Goal: Transaction & Acquisition: Register for event/course

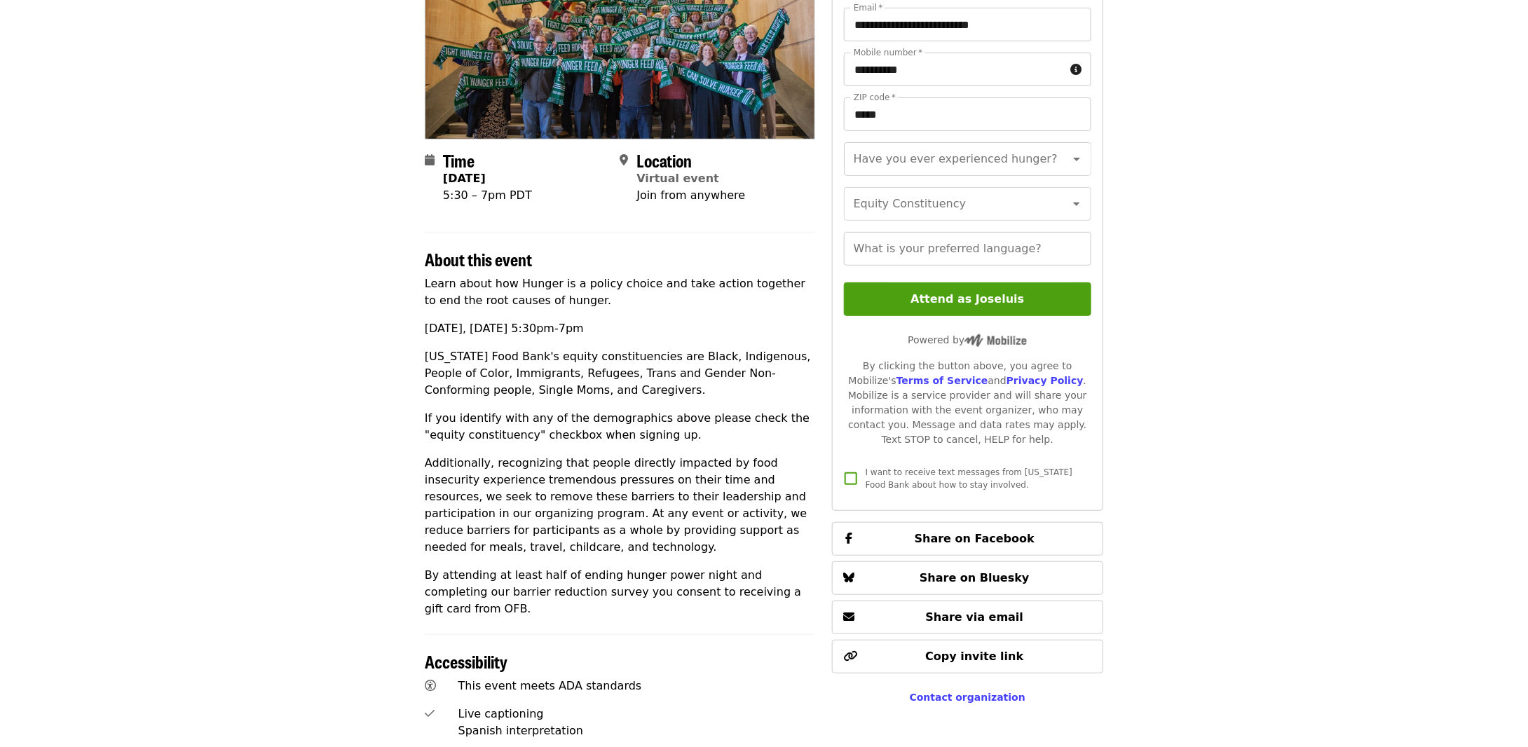
scroll to position [280, 0]
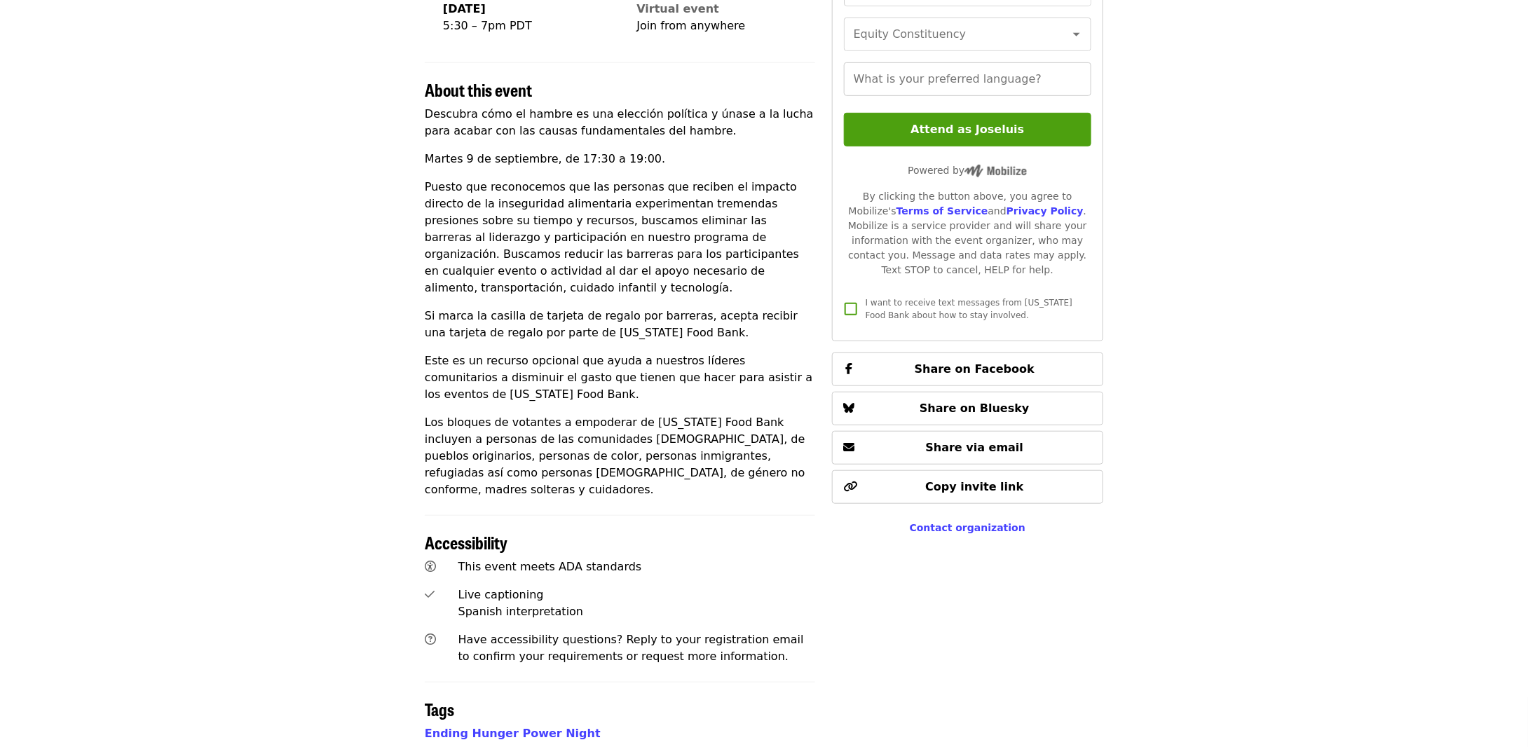
scroll to position [421, 0]
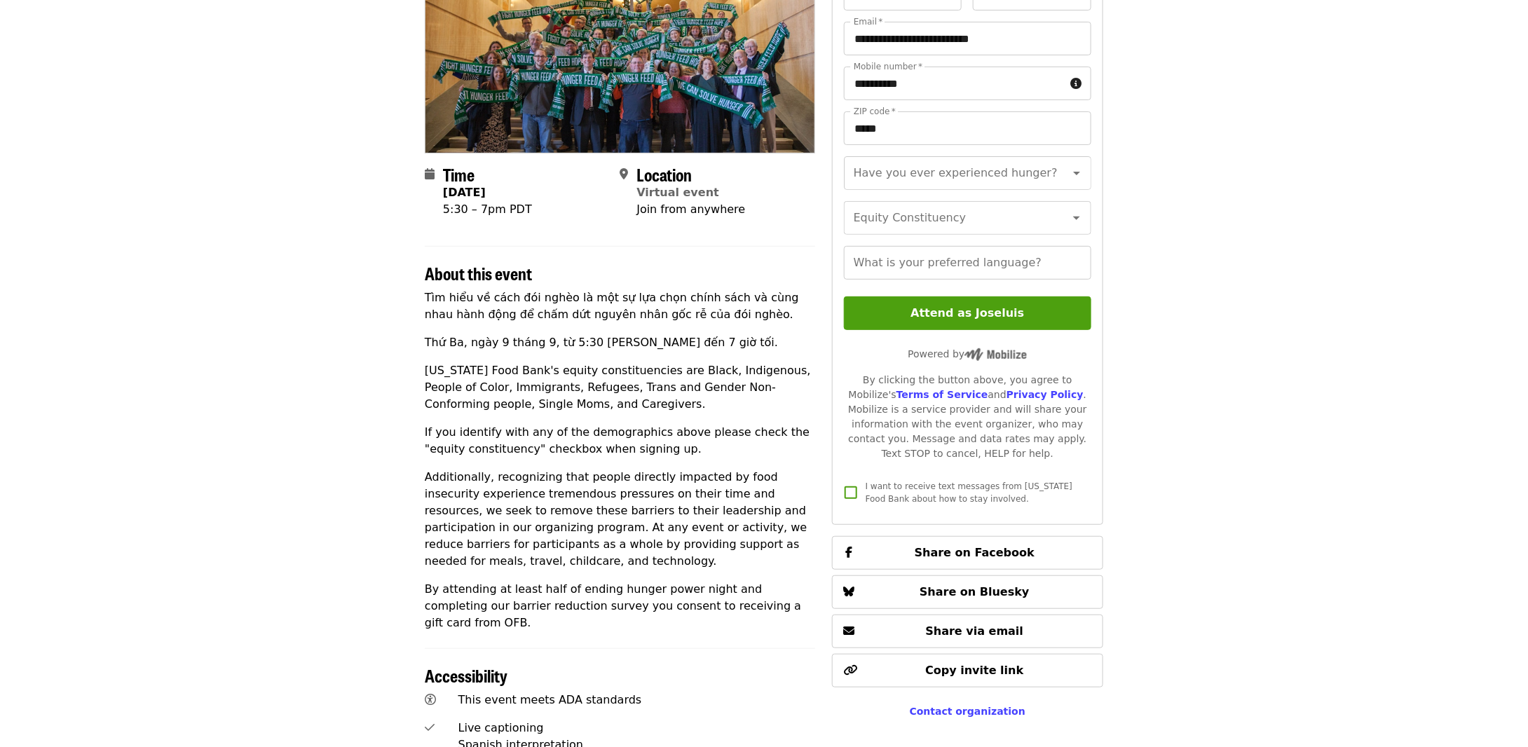
scroll to position [210, 0]
